Goal: Task Accomplishment & Management: Complete application form

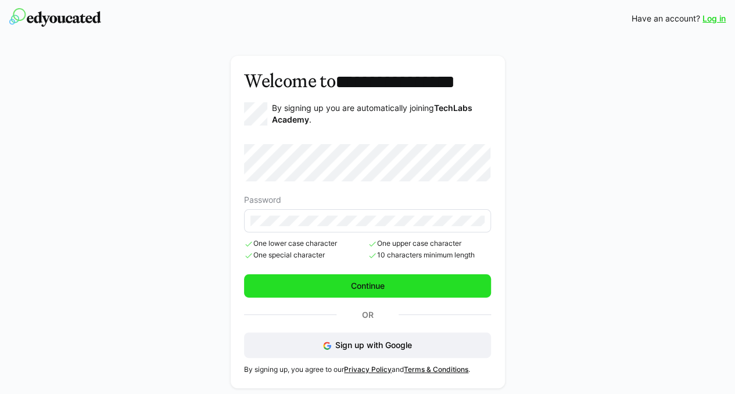
click at [364, 292] on span "Continue" at bounding box center [367, 286] width 37 height 12
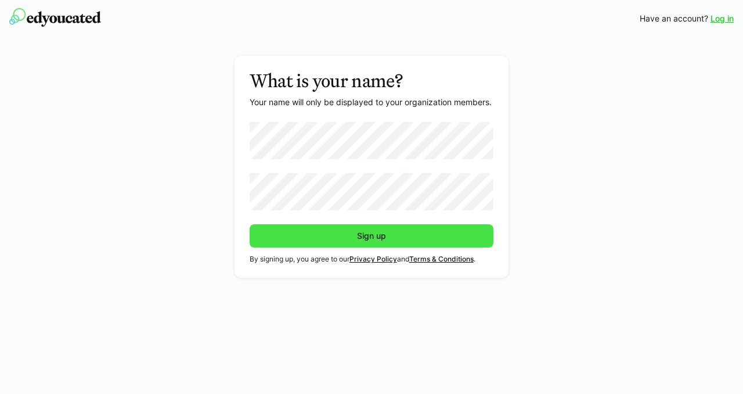
click at [342, 233] on span "Sign up" at bounding box center [372, 235] width 245 height 23
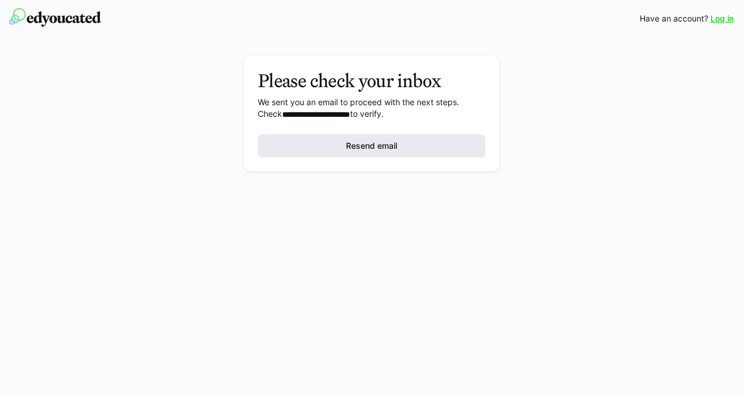
click at [408, 139] on span "Resend email" at bounding box center [372, 145] width 228 height 23
click at [718, 19] on link "Log in" at bounding box center [722, 19] width 23 height 12
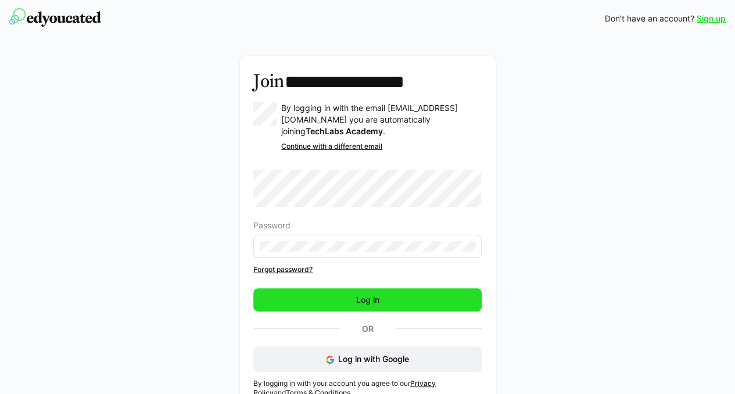
click at [346, 303] on span "Log in" at bounding box center [367, 299] width 228 height 23
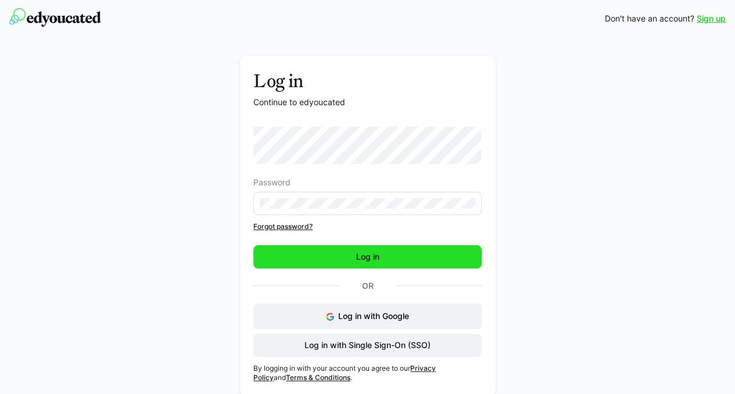
click at [357, 262] on span "Log in" at bounding box center [367, 257] width 27 height 12
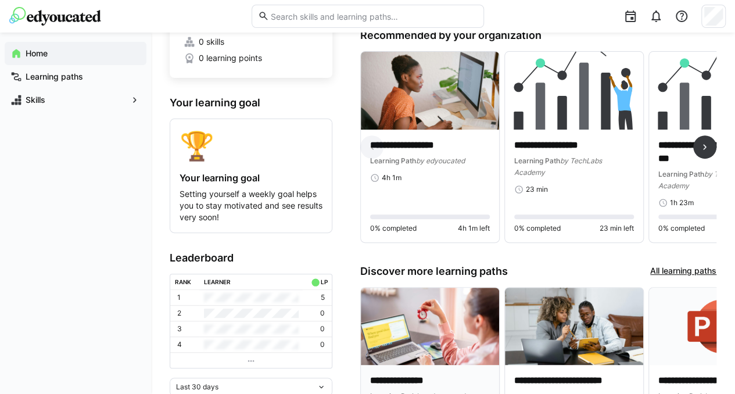
scroll to position [105, 0]
